Goal: Information Seeking & Learning: Check status

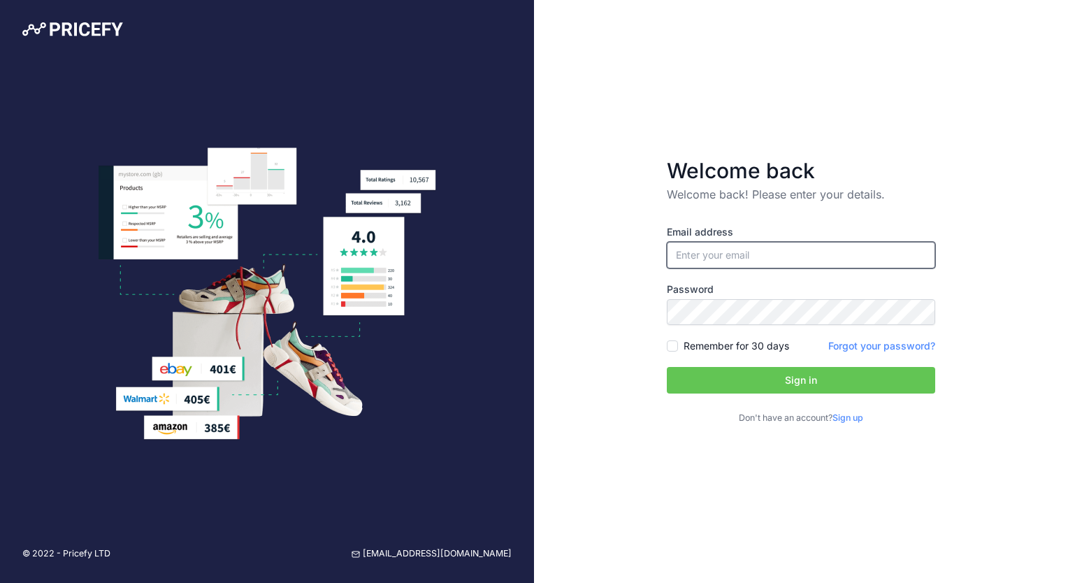
click at [699, 264] on input "email" at bounding box center [801, 255] width 268 height 27
type input "[PERSON_NAME][EMAIL_ADDRESS][PERSON_NAME][DOMAIN_NAME]"
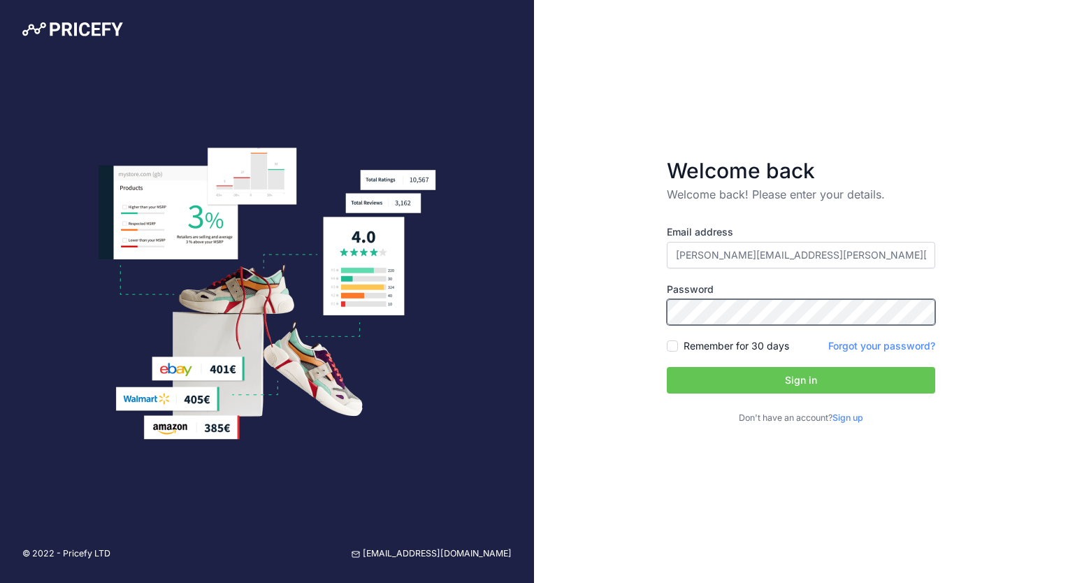
click at [667, 367] on button "Sign in" at bounding box center [801, 380] width 268 height 27
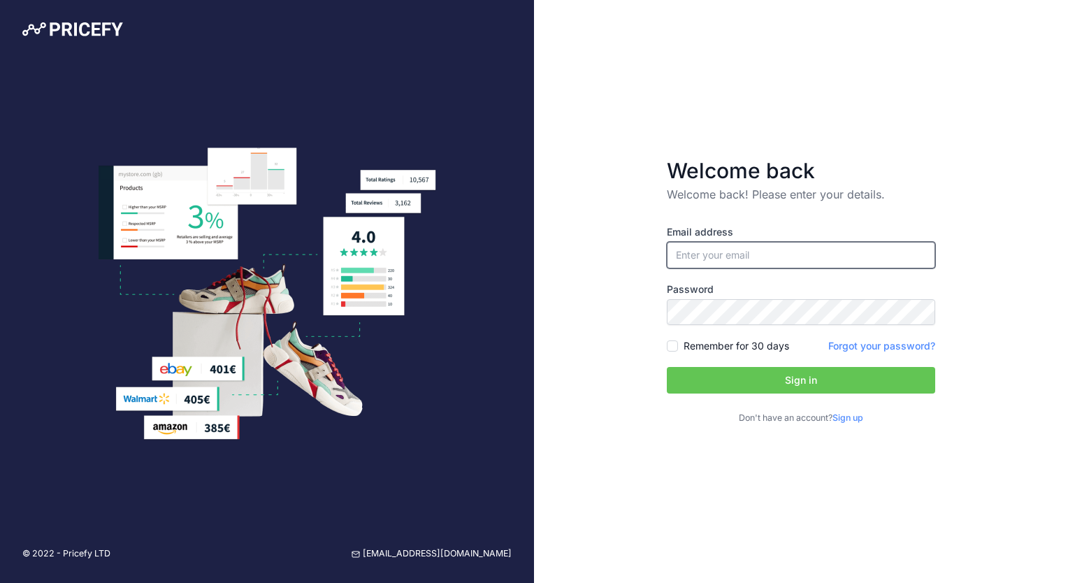
click at [703, 256] on input "email" at bounding box center [801, 255] width 268 height 27
type input "[PERSON_NAME][EMAIL_ADDRESS][PERSON_NAME][DOMAIN_NAME]"
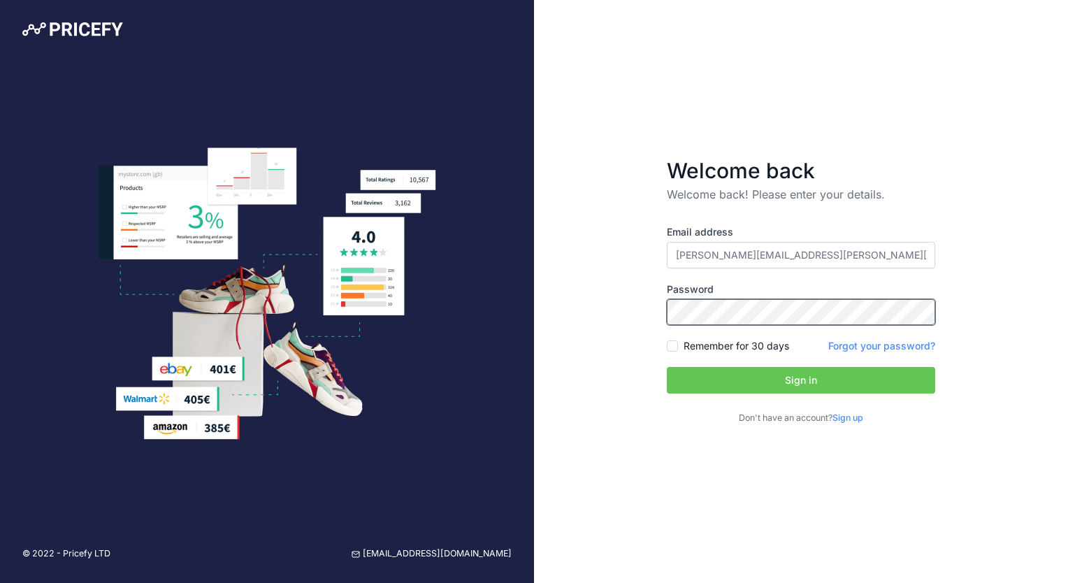
click at [667, 367] on button "Sign in" at bounding box center [801, 380] width 268 height 27
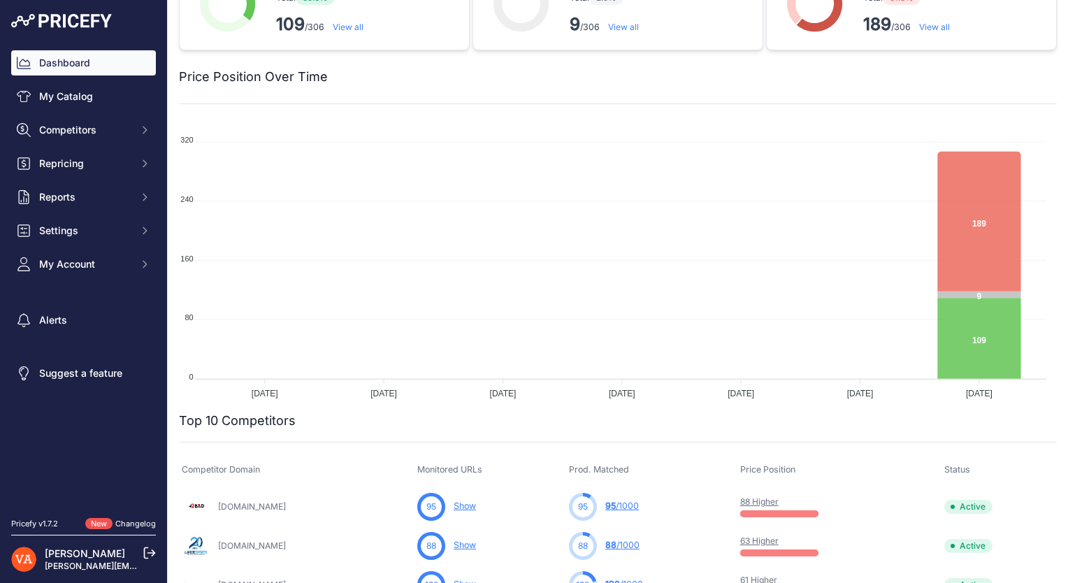
scroll to position [210, 0]
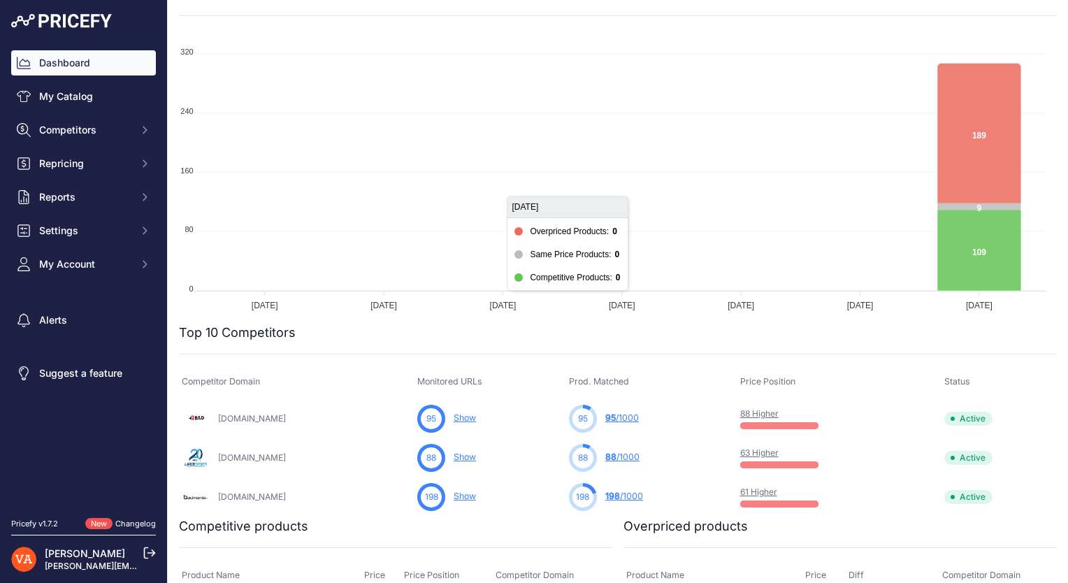
scroll to position [280, 0]
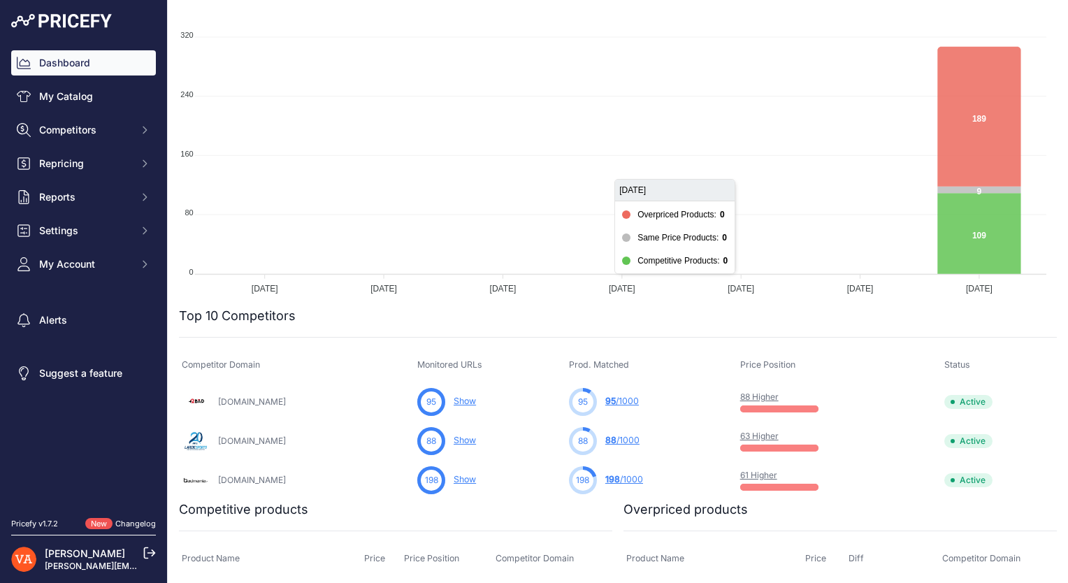
scroll to position [280, 0]
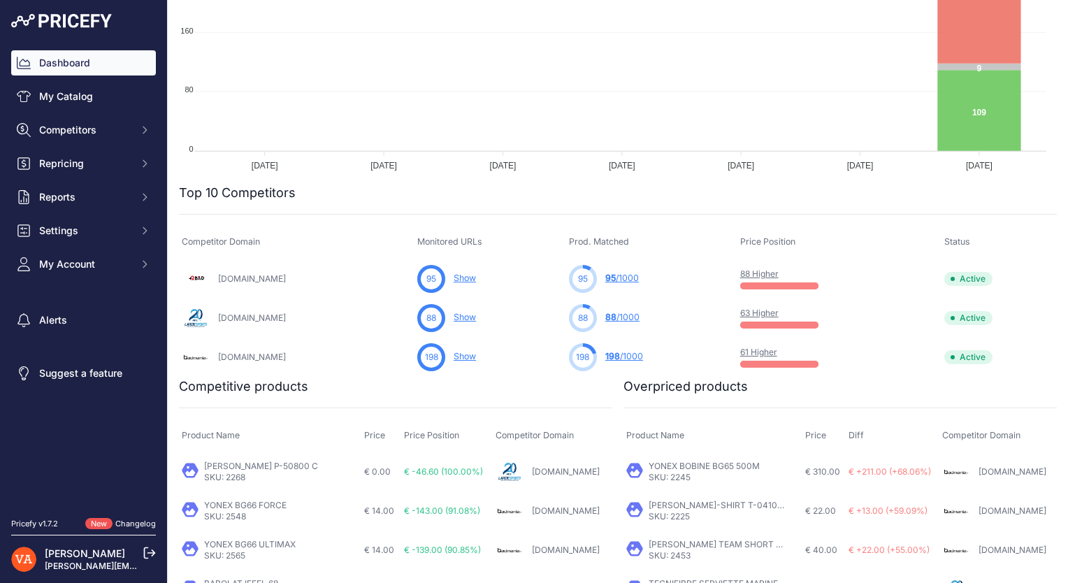
click at [753, 351] on link "61 Higher" at bounding box center [758, 352] width 37 height 10
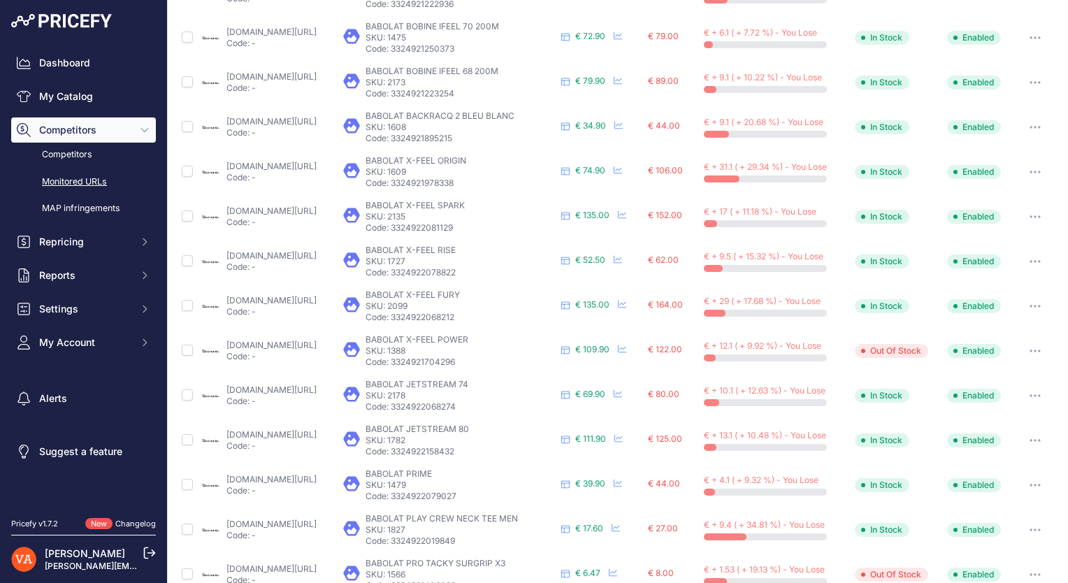
scroll to position [558, 0]
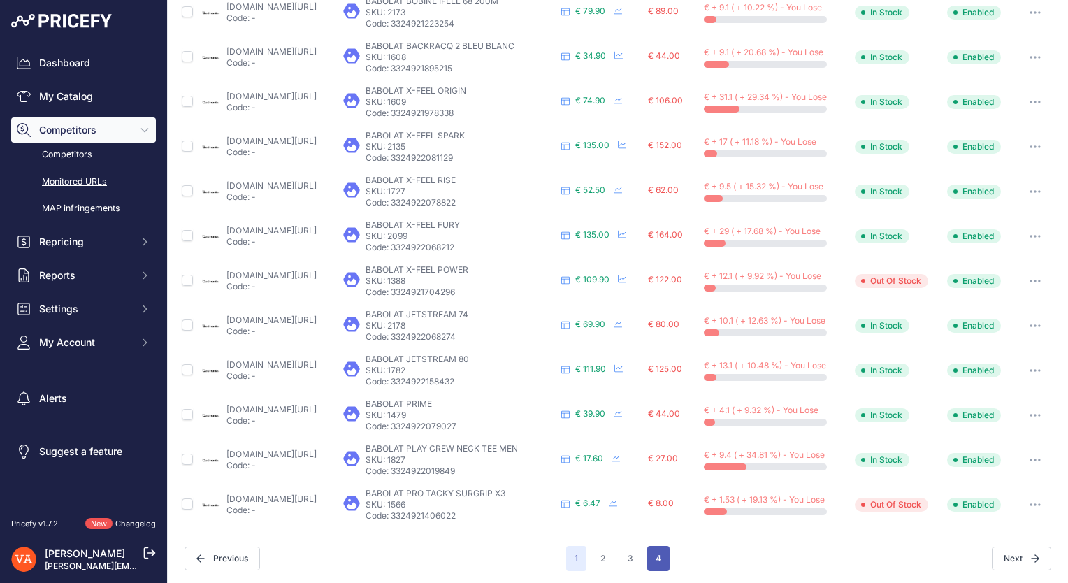
click at [655, 558] on button "4" at bounding box center [658, 558] width 22 height 25
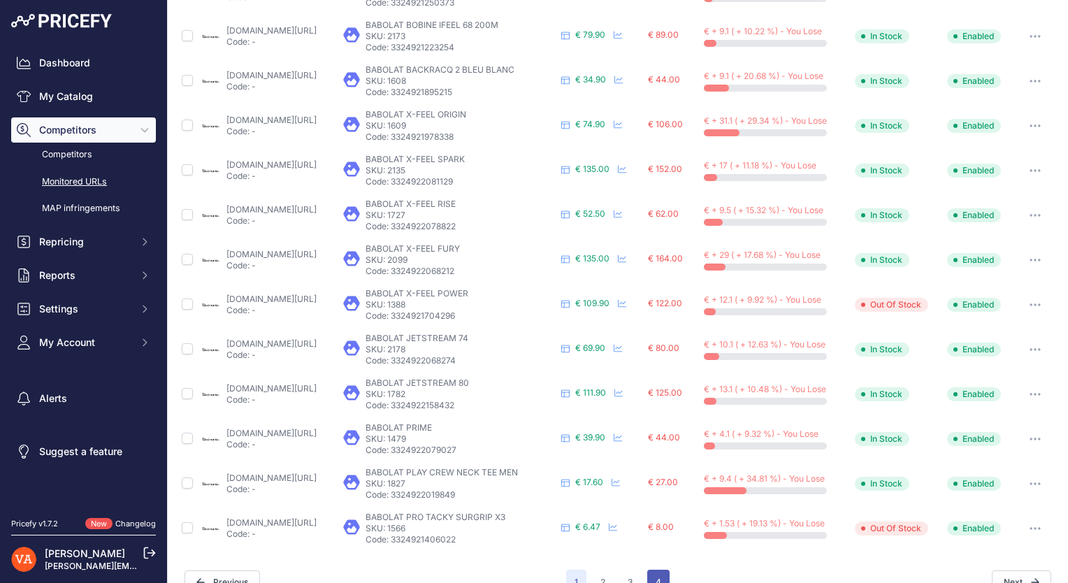
scroll to position [582, 0]
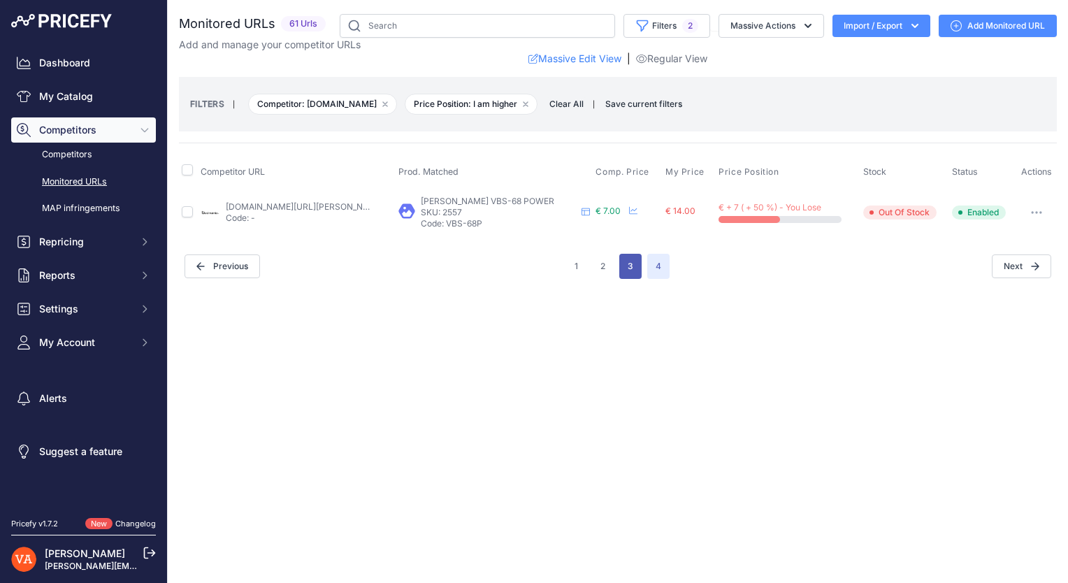
click at [633, 273] on button "3" at bounding box center [631, 266] width 22 height 25
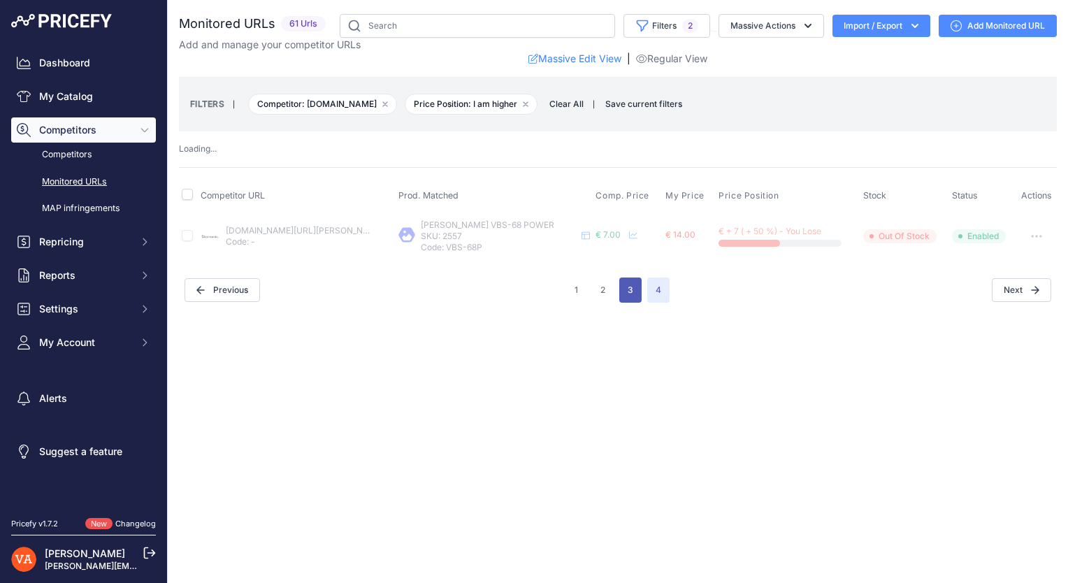
click at [626, 292] on button "3" at bounding box center [631, 290] width 22 height 25
